Goal: Find contact information: Find contact information

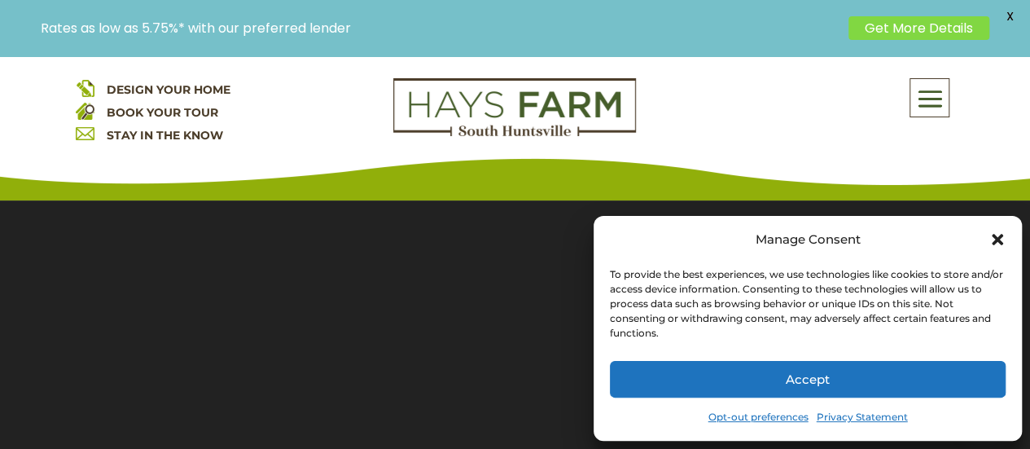
click at [997, 244] on icon "Close dialog" at bounding box center [998, 239] width 16 height 16
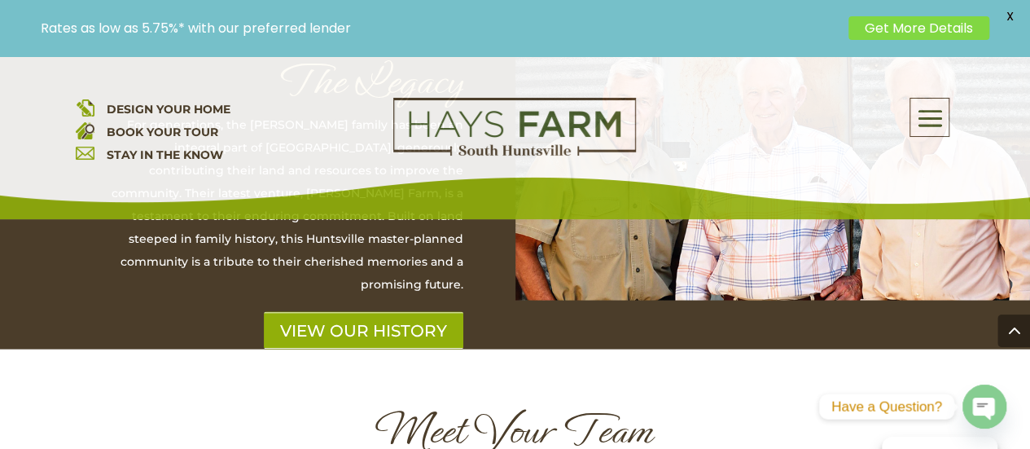
scroll to position [4623, 0]
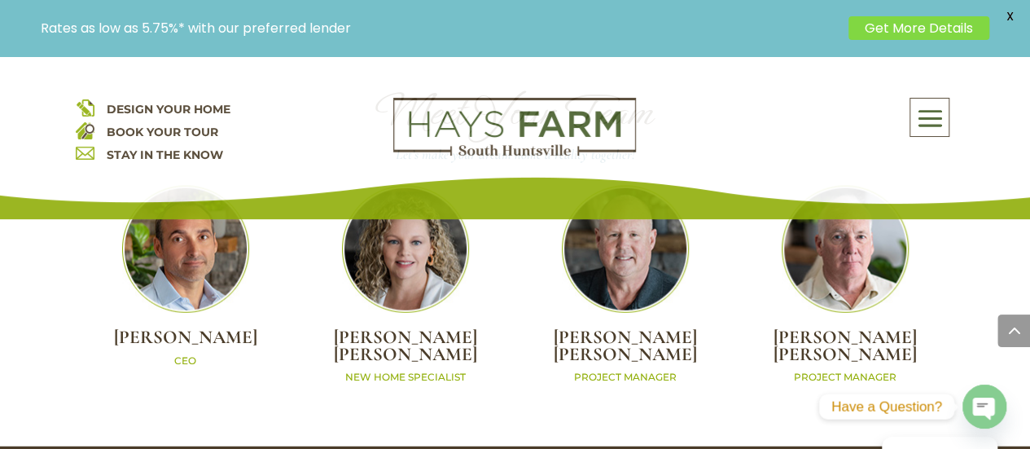
scroll to position [4957, 0]
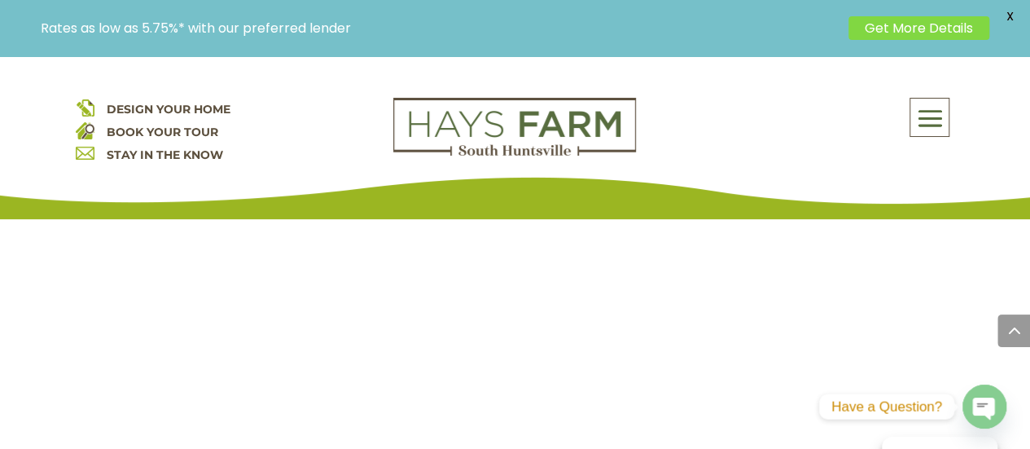
scroll to position [1393, 0]
click at [567, 330] on div "Model Home Hours: [DATE]-[DATE] 10-5 [DATE] 10-5 [DATE] 1-5 But please contact …" at bounding box center [516, 119] width 660 height 729
click at [643, 376] on div "Model Home Hours: [DATE]-[DATE] 10-5 [DATE] 10-5 [DATE] 1-5 But please contact …" at bounding box center [516, 210] width 660 height 729
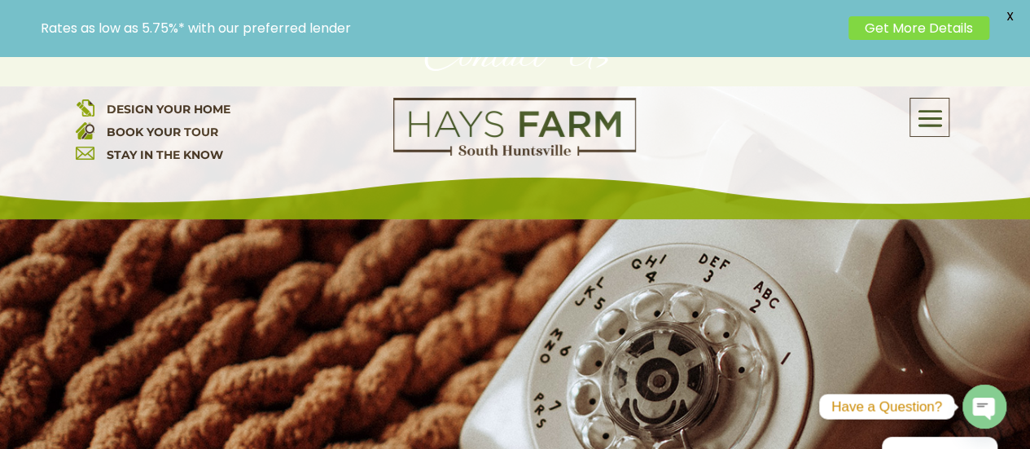
scroll to position [209, 0]
